Goal: Find specific page/section: Find specific page/section

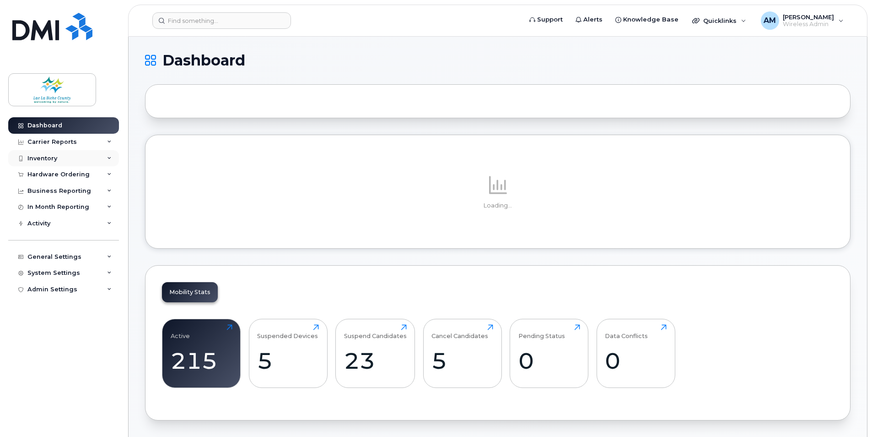
click at [64, 158] on div "Inventory" at bounding box center [63, 158] width 111 height 16
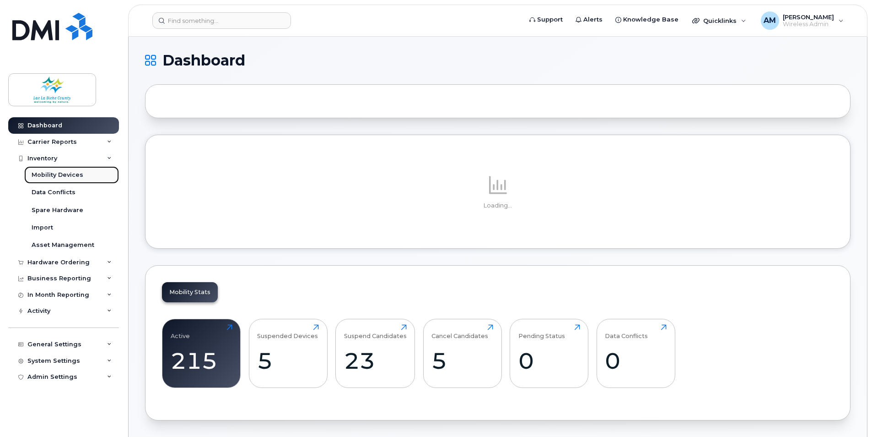
click at [65, 173] on div "Mobility Devices" at bounding box center [58, 175] width 52 height 8
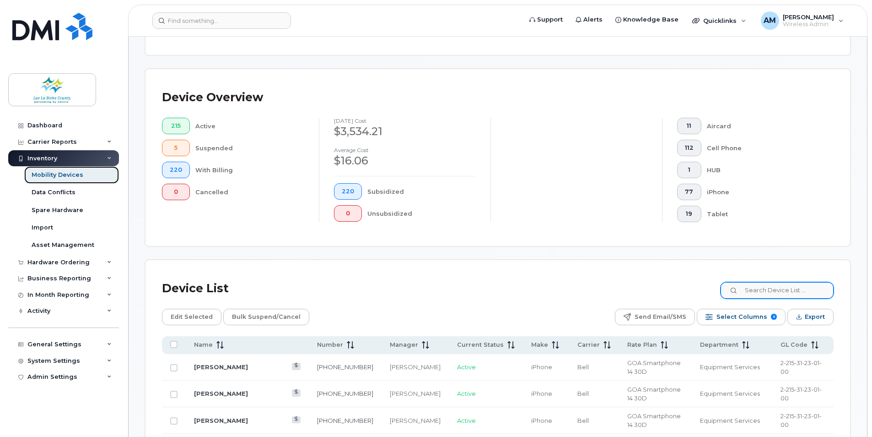
scroll to position [207, 0]
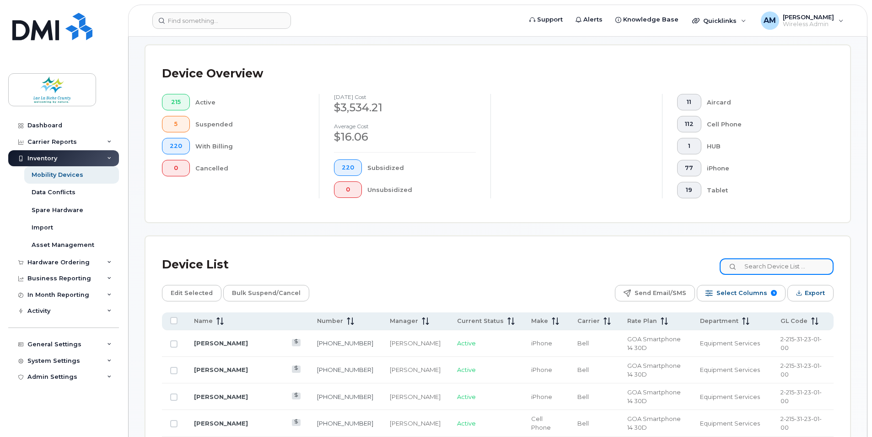
click at [769, 266] on input at bounding box center [777, 266] width 114 height 16
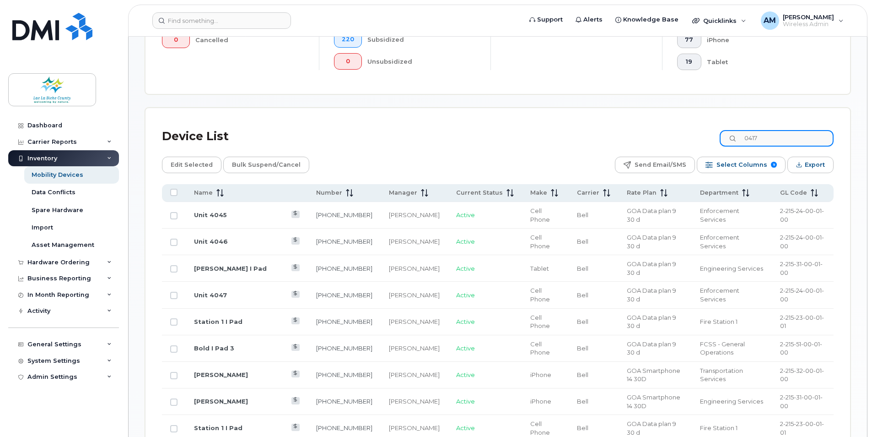
scroll to position [344, 0]
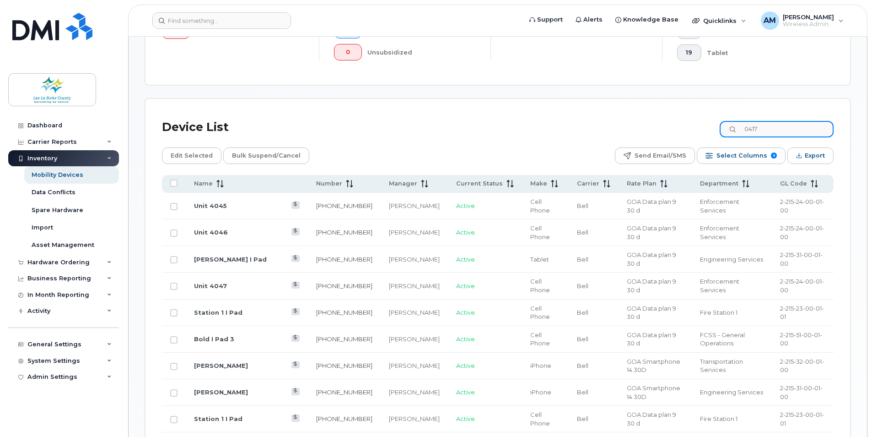
drag, startPoint x: 771, startPoint y: 132, endPoint x: 720, endPoint y: 129, distance: 51.4
click at [720, 129] on div "Device List 0417" at bounding box center [498, 127] width 672 height 24
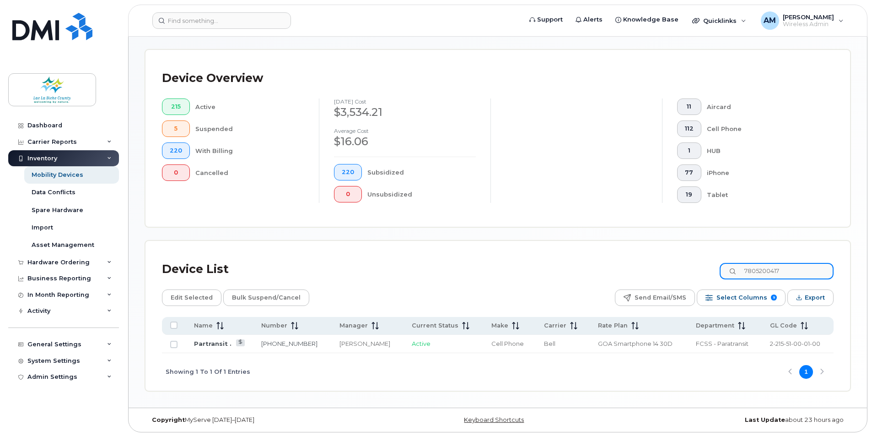
scroll to position [202, 0]
type input "7805200417"
click at [218, 345] on link "Partransit ." at bounding box center [213, 343] width 38 height 7
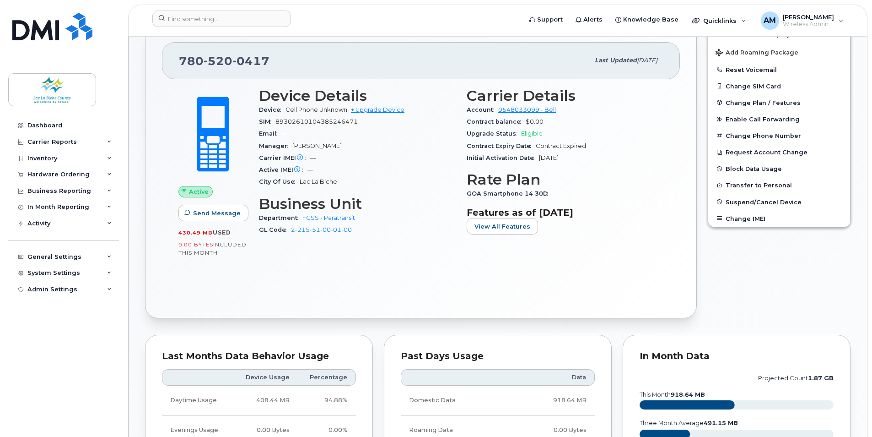
scroll to position [183, 0]
